Goal: Navigation & Orientation: Find specific page/section

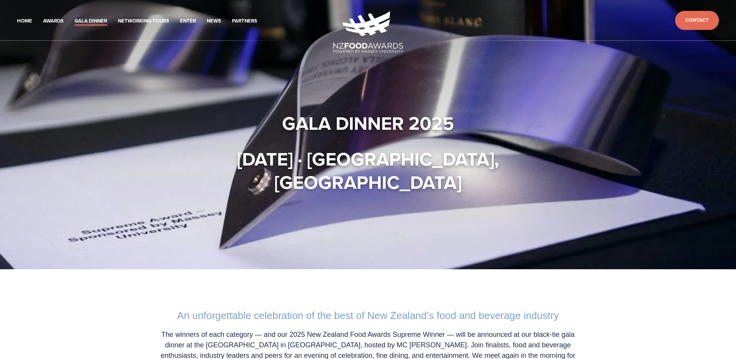
drag, startPoint x: 401, startPoint y: 158, endPoint x: 529, endPoint y: 180, distance: 129.6
click at [504, 180] on strong "[DATE] · [GEOGRAPHIC_DATA], [GEOGRAPHIC_DATA]" at bounding box center [370, 170] width 267 height 50
copy strong "[GEOGRAPHIC_DATA], [GEOGRAPHIC_DATA]"
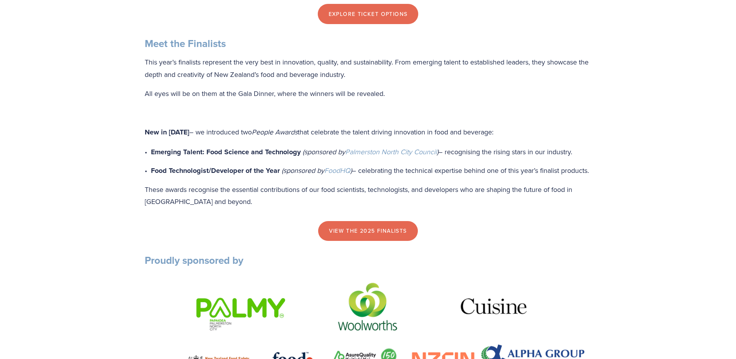
scroll to position [776, 0]
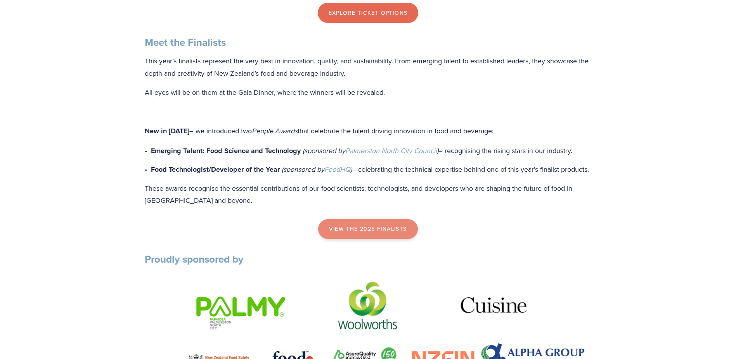
click at [374, 239] on link "view the 2025 finalists" at bounding box center [367, 229] width 99 height 20
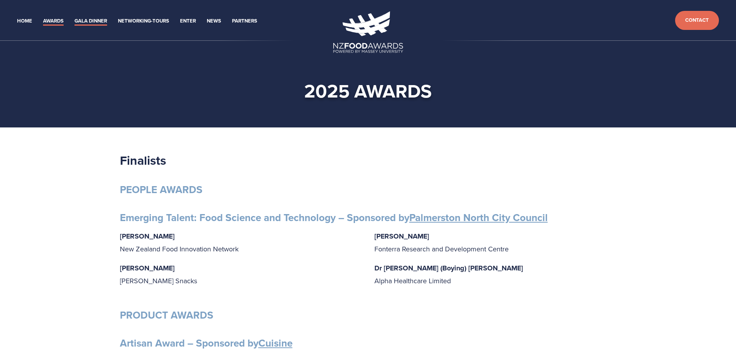
click at [95, 22] on link "Gala Dinner" at bounding box center [91, 21] width 33 height 9
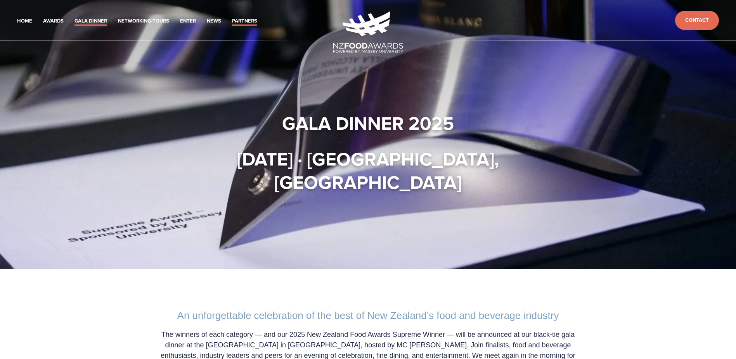
click at [238, 23] on link "Partners" at bounding box center [244, 21] width 25 height 9
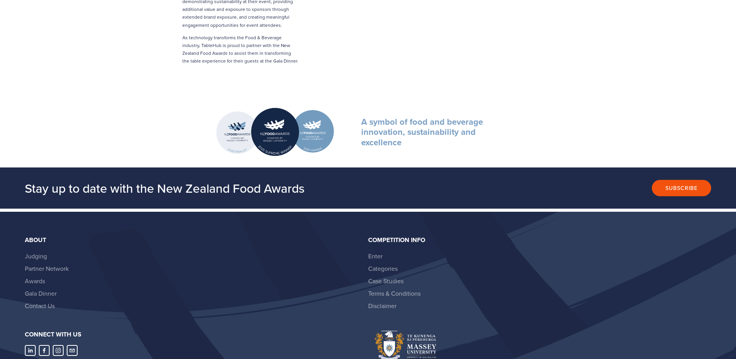
scroll to position [1902, 0]
